Goal: Task Accomplishment & Management: Use online tool/utility

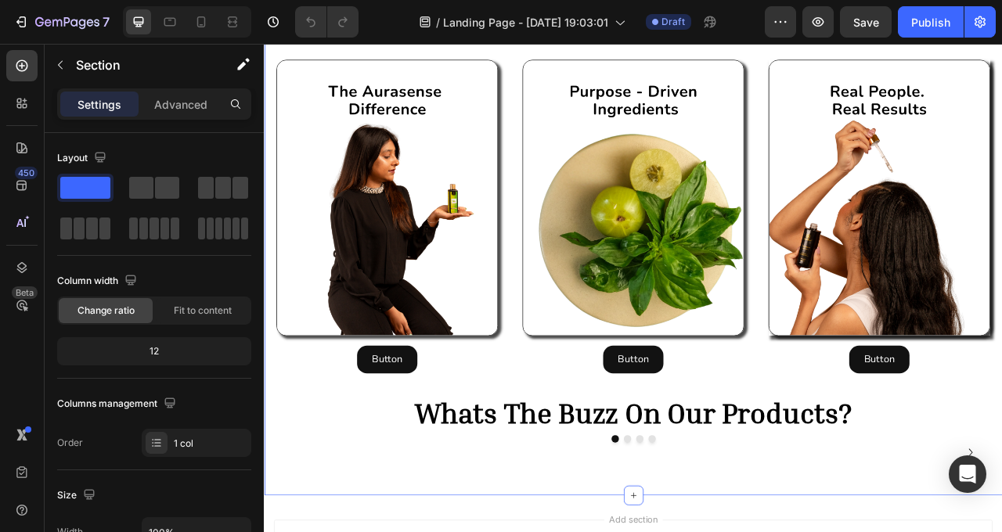
scroll to position [1290, 0]
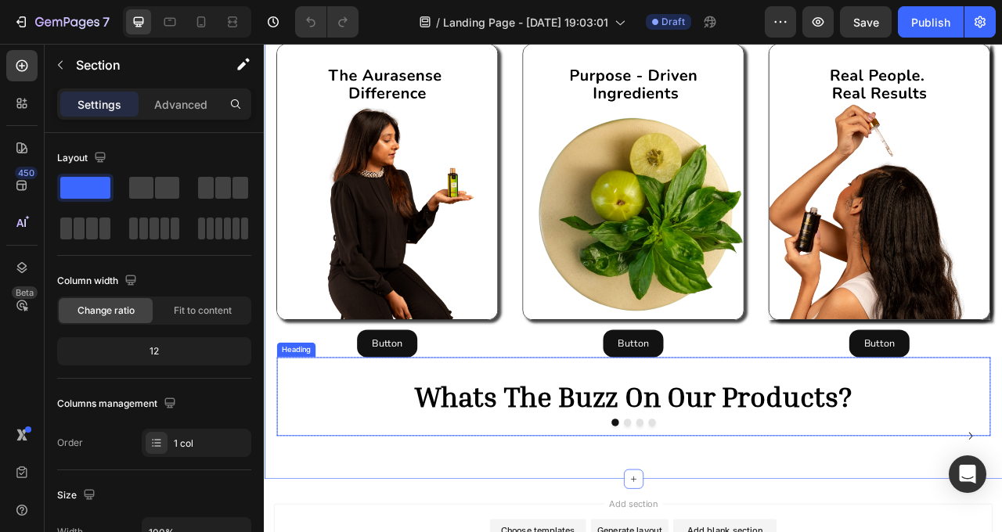
click at [552, 471] on span "whats the buzz on our products?" at bounding box center [733, 492] width 556 height 43
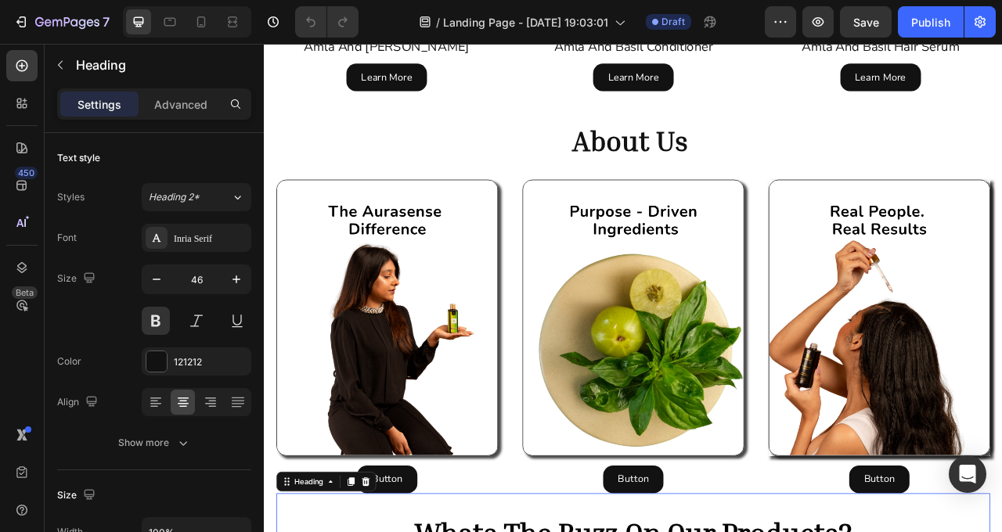
scroll to position [1111, 0]
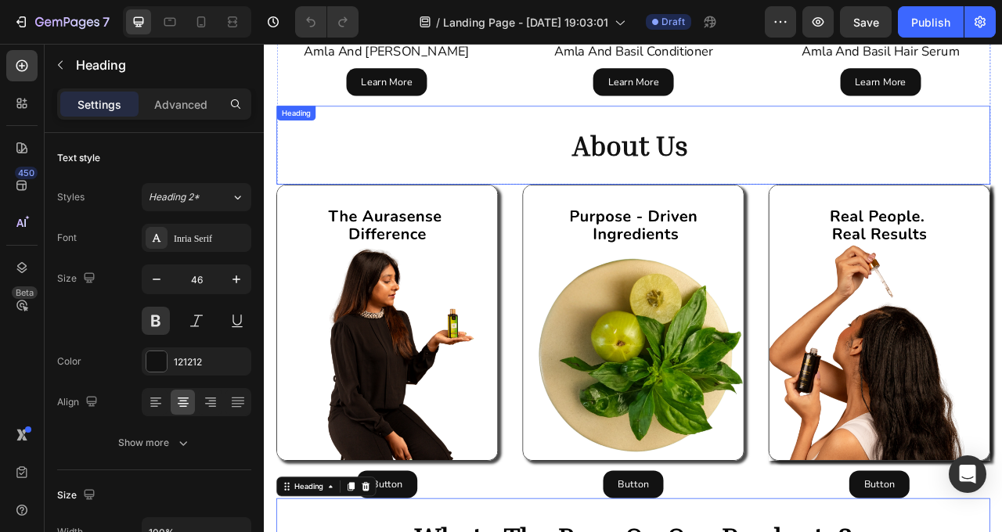
click at [656, 151] on strong "about us" at bounding box center [730, 172] width 148 height 43
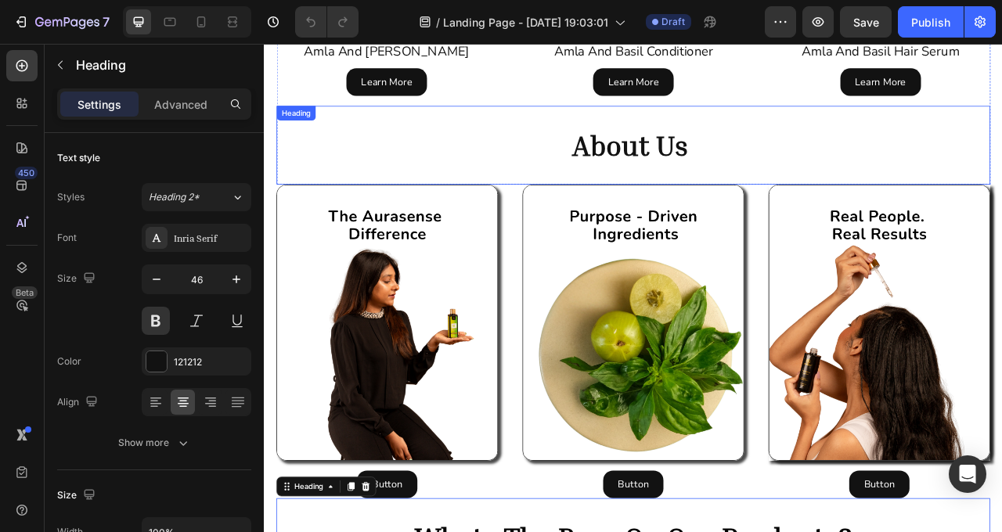
click at [678, 151] on strong "about us" at bounding box center [730, 172] width 148 height 43
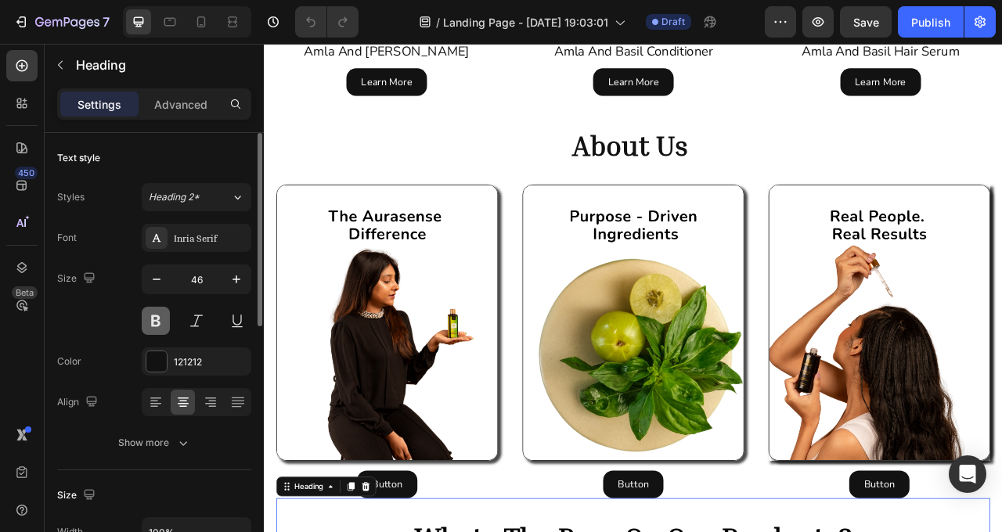
click at [162, 322] on button at bounding box center [156, 321] width 28 height 28
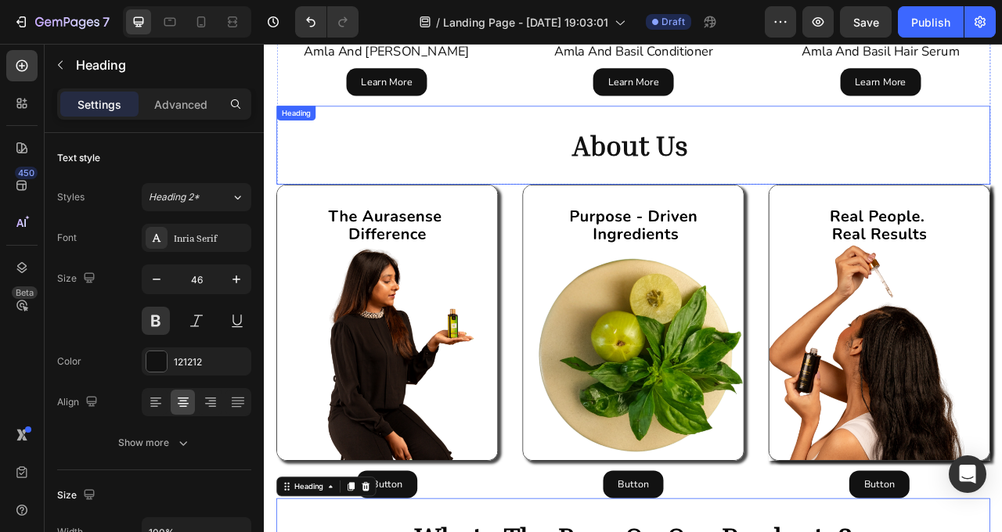
click at [640, 148] on h2 "about us" at bounding box center [733, 173] width 908 height 50
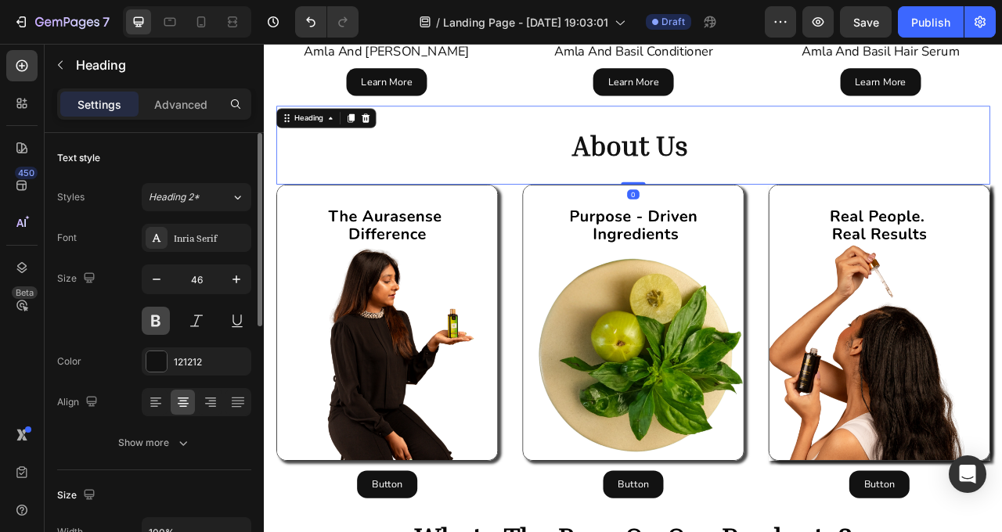
click at [161, 316] on button at bounding box center [156, 321] width 28 height 28
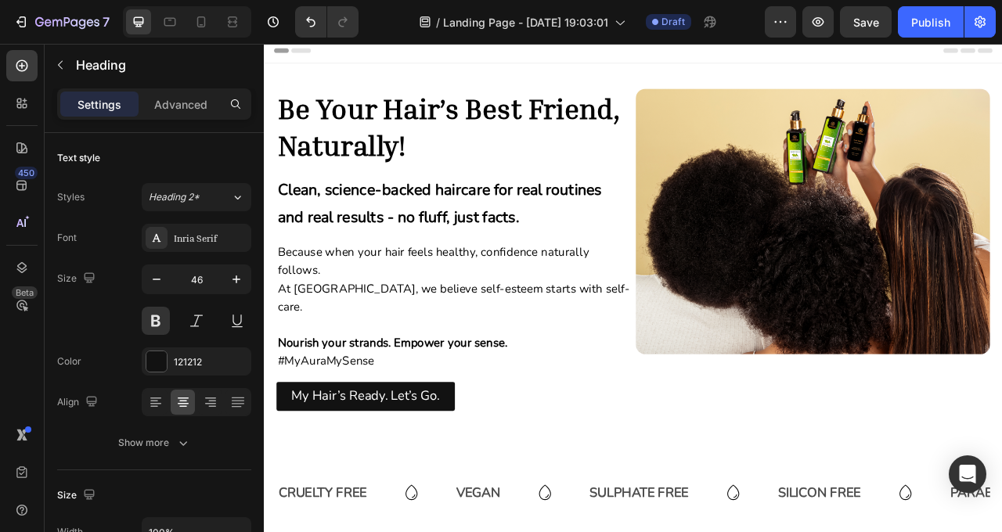
scroll to position [0, 0]
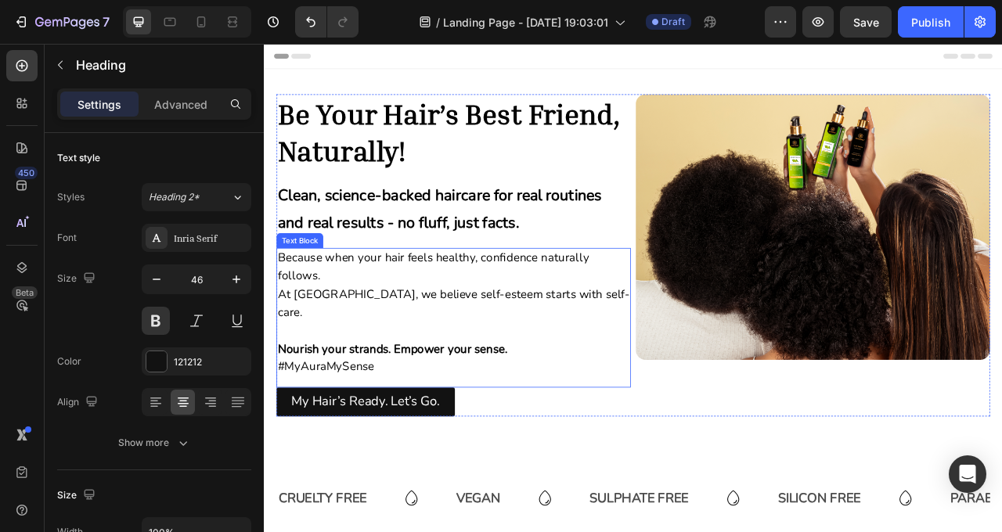
click at [348, 422] on strong "Nourish your strands. Empower your sense." at bounding box center [427, 432] width 292 height 20
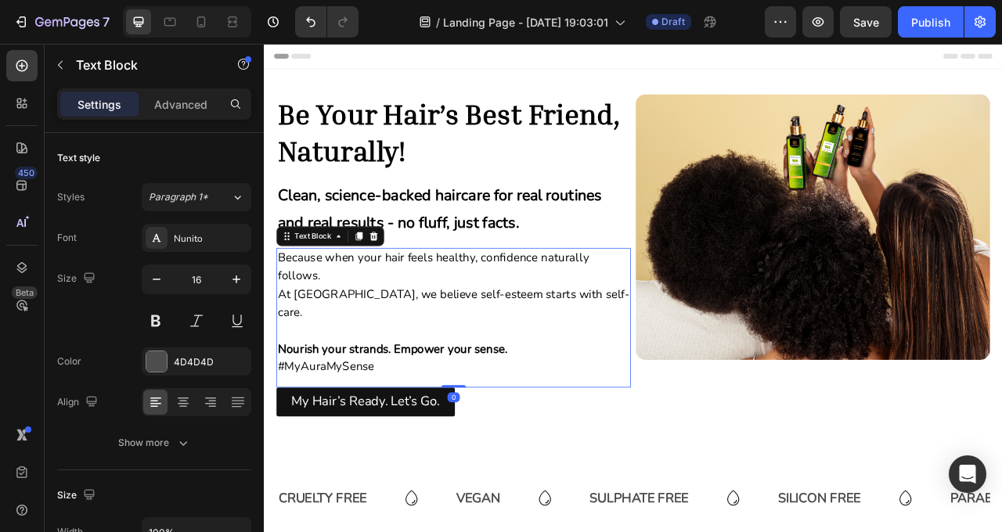
click at [569, 422] on strong "Nourish your strands. Empower your sense." at bounding box center [427, 432] width 292 height 20
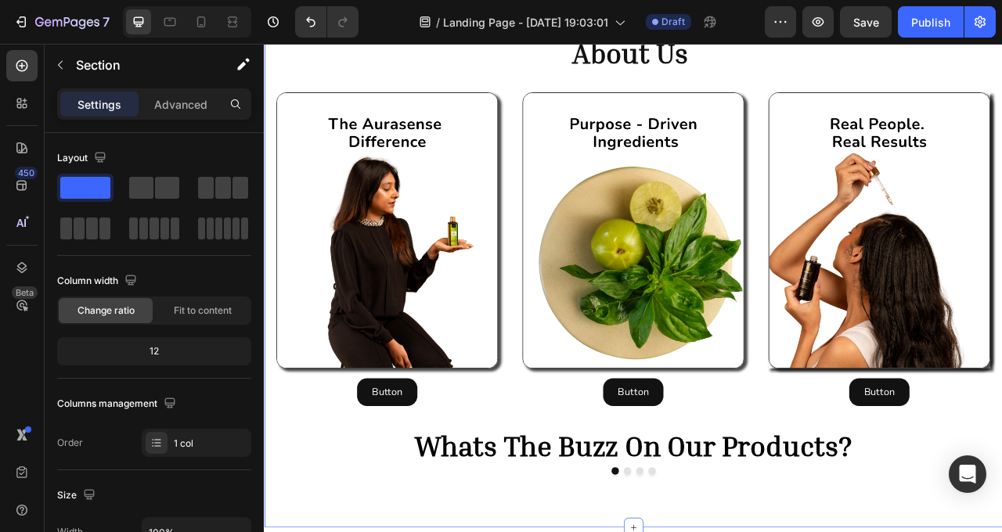
scroll to position [1230, 0]
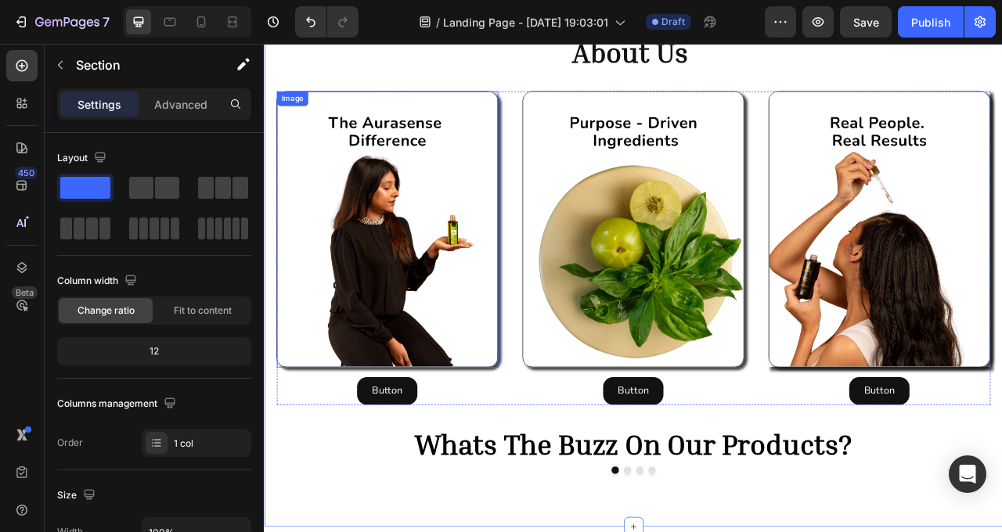
click at [397, 104] on img at bounding box center [420, 280] width 282 height 352
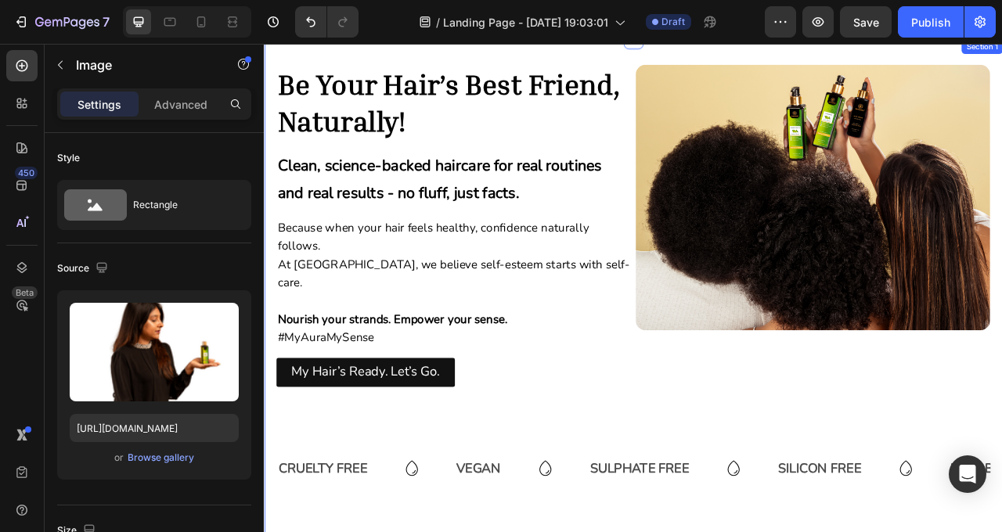
scroll to position [0, 0]
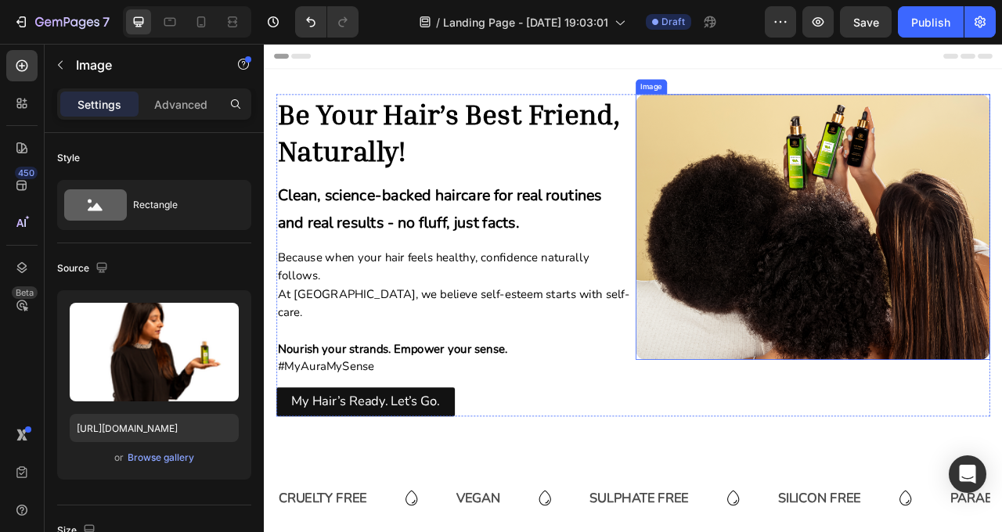
click at [986, 338] on img at bounding box center [961, 277] width 451 height 338
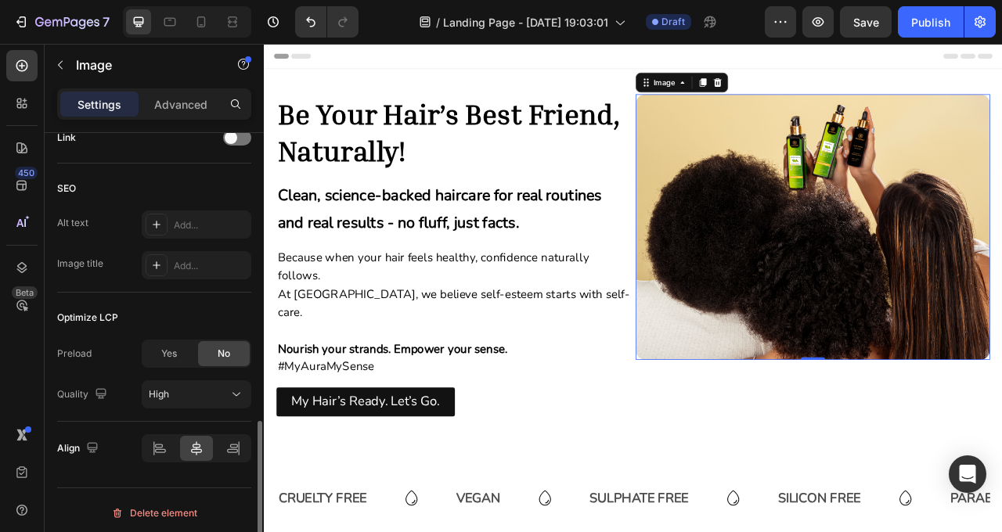
scroll to position [777, 0]
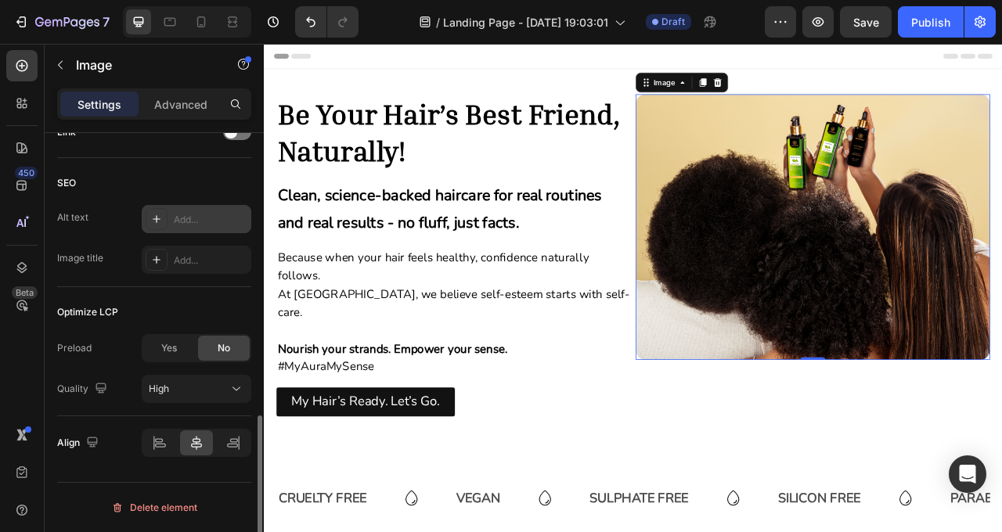
click at [202, 215] on div "Add..." at bounding box center [211, 220] width 74 height 14
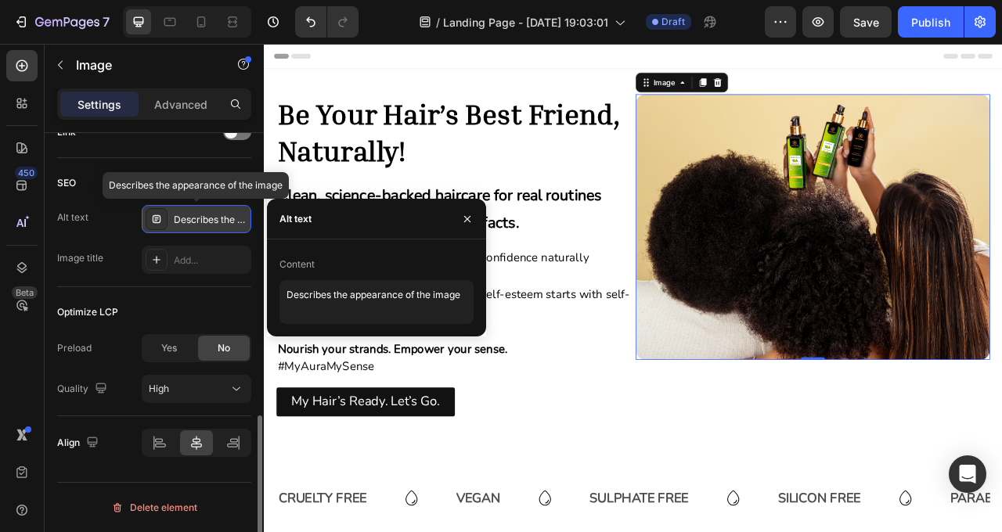
click at [202, 215] on div "Describes the appearance of the image" at bounding box center [211, 220] width 74 height 14
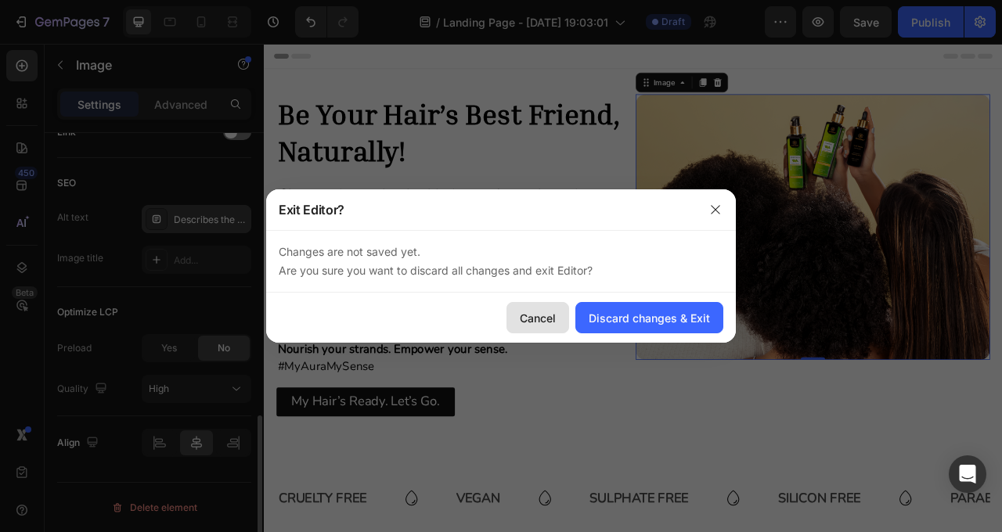
click at [532, 311] on div "Cancel" at bounding box center [538, 318] width 36 height 16
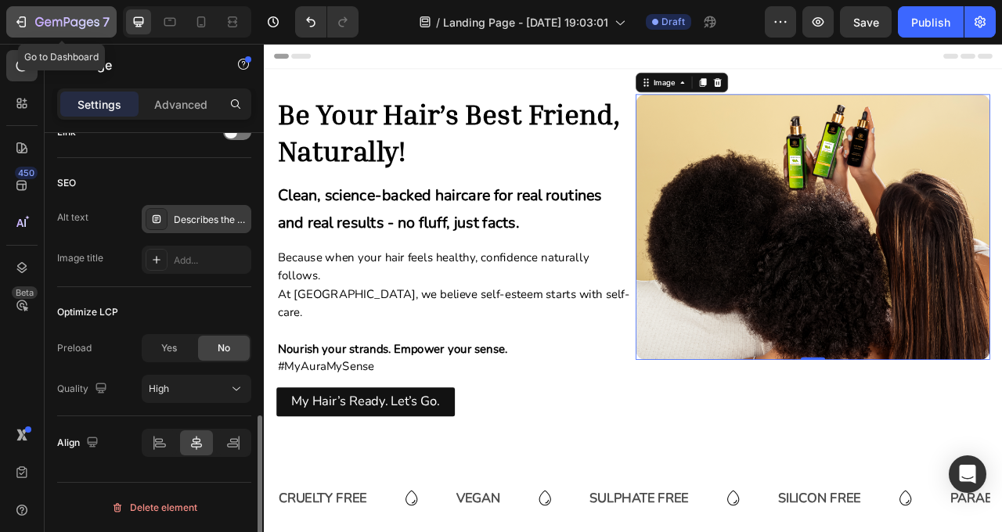
click at [32, 14] on div "7" at bounding box center [61, 22] width 96 height 19
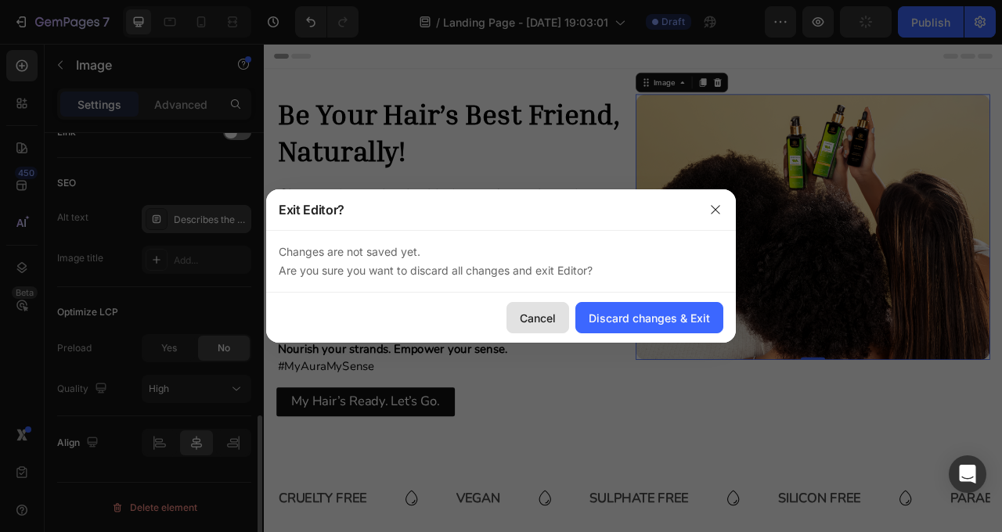
click at [552, 311] on div "Cancel" at bounding box center [538, 318] width 36 height 16
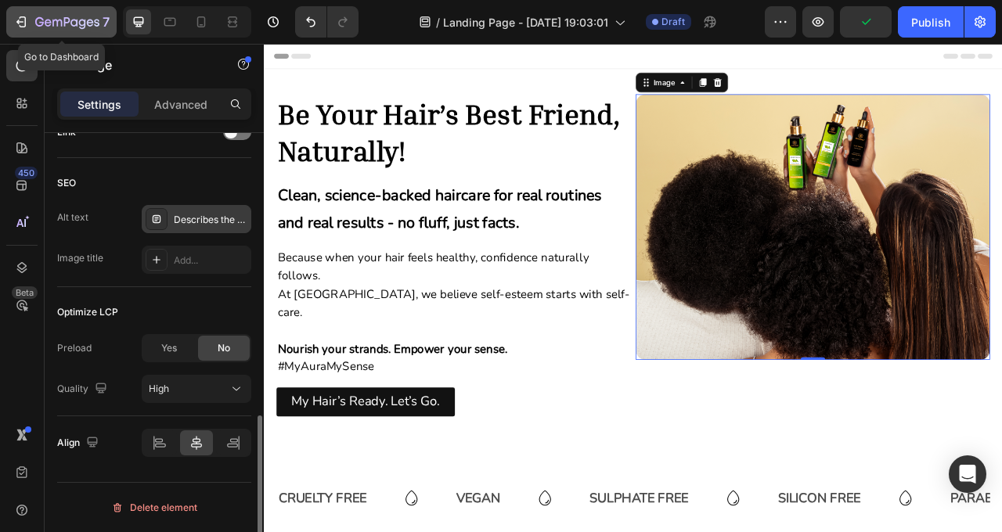
click at [22, 22] on icon "button" at bounding box center [19, 22] width 7 height 5
